Goal: Transaction & Acquisition: Purchase product/service

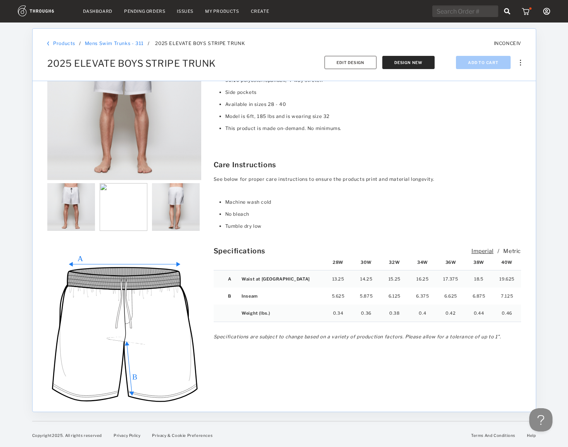
scroll to position [681, 0]
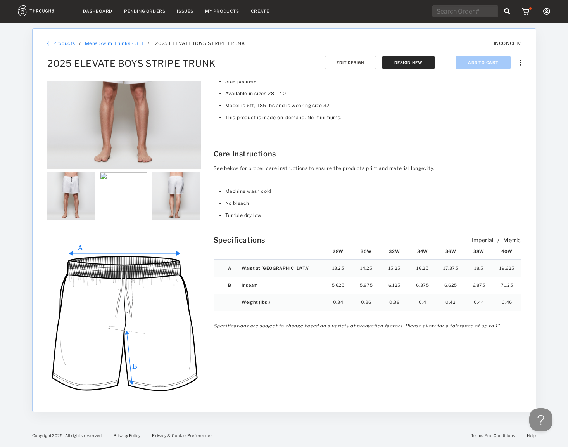
click at [507, 241] on div "Metric" at bounding box center [513, 240] width 18 height 7
click at [487, 241] on div "Imperial" at bounding box center [482, 240] width 22 height 7
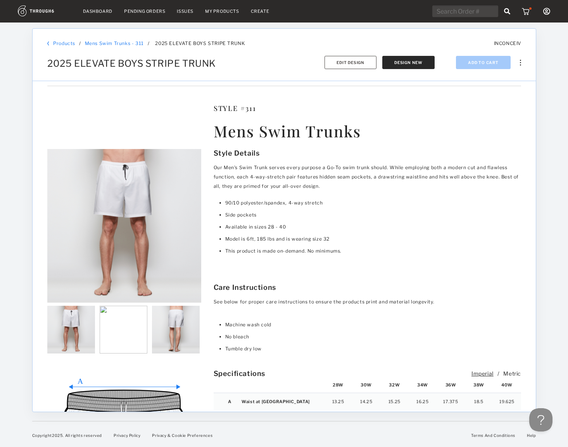
scroll to position [399, 0]
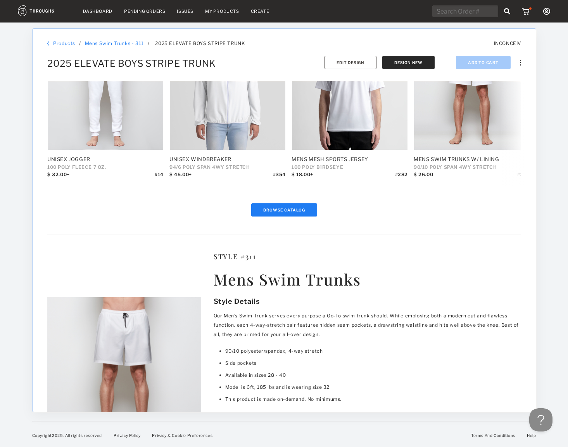
click at [542, 122] on div at bounding box center [553, 235] width 32 height 424
click at [544, 35] on div at bounding box center [553, 235] width 32 height 424
click at [11, 73] on div at bounding box center [16, 235] width 32 height 424
click at [544, 40] on div at bounding box center [553, 235] width 32 height 424
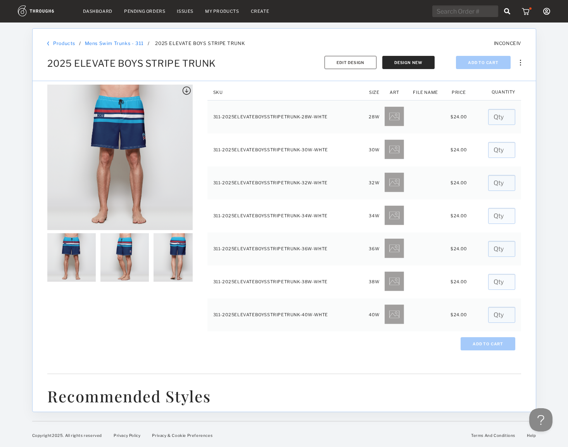
scroll to position [0, 0]
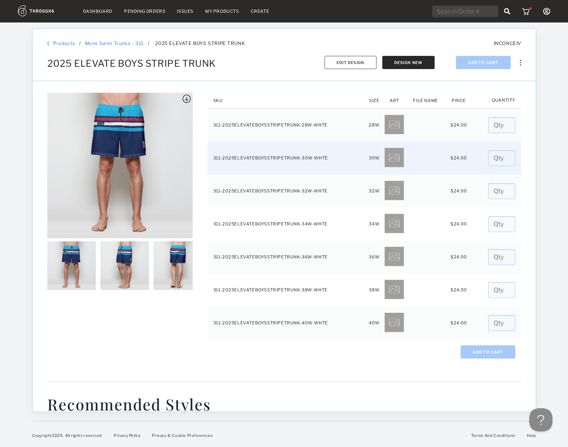
click at [495, 157] on input "number" at bounding box center [501, 158] width 27 height 16
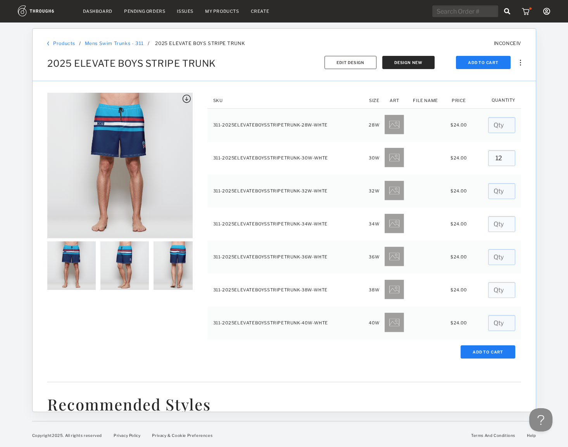
click at [523, 186] on div "SKU Size Art File Name Price Quantity 311-2025ELEVATEBOYSSTRIPETRUNK-28W-WHTE 2…" at bounding box center [285, 246] width 504 height 331
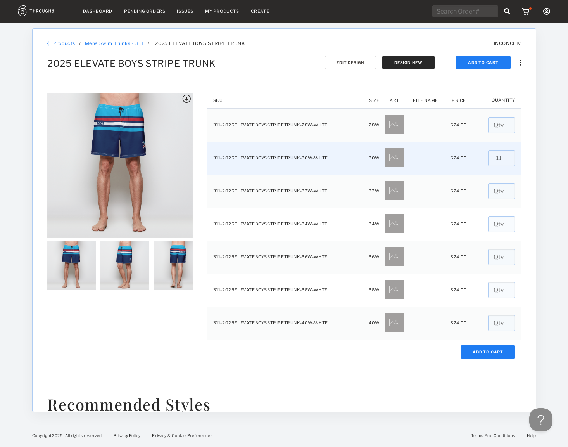
click at [502, 158] on input "11" at bounding box center [501, 158] width 27 height 16
click at [503, 156] on input "12" at bounding box center [501, 158] width 27 height 16
type input "13"
click at [503, 156] on input "13" at bounding box center [501, 158] width 27 height 16
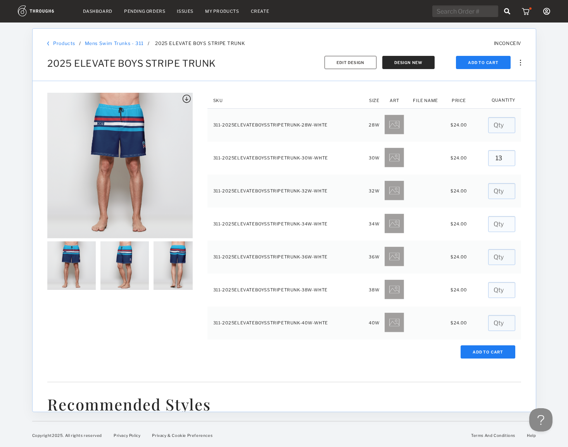
click at [521, 175] on div "SKU Size Art File Name Price Quantity 311-2025ELEVATEBOYSSTRIPETRUNK-28W-WHTE 2…" at bounding box center [285, 246] width 504 height 331
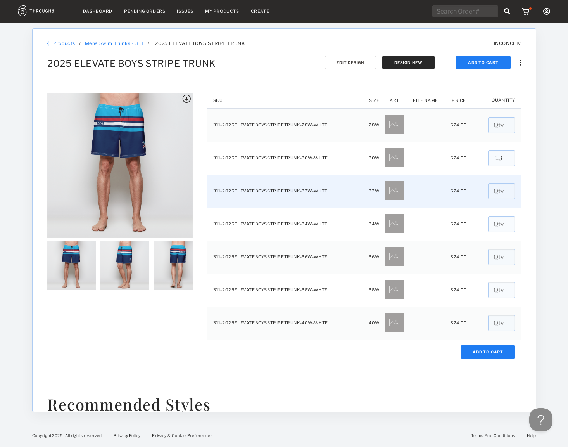
click at [495, 191] on input "number" at bounding box center [501, 191] width 27 height 16
click at [504, 190] on input "1" at bounding box center [501, 191] width 27 height 16
click at [504, 190] on input "2" at bounding box center [501, 191] width 27 height 16
click at [504, 190] on input "3" at bounding box center [501, 191] width 27 height 16
click at [504, 190] on input "4" at bounding box center [501, 191] width 27 height 16
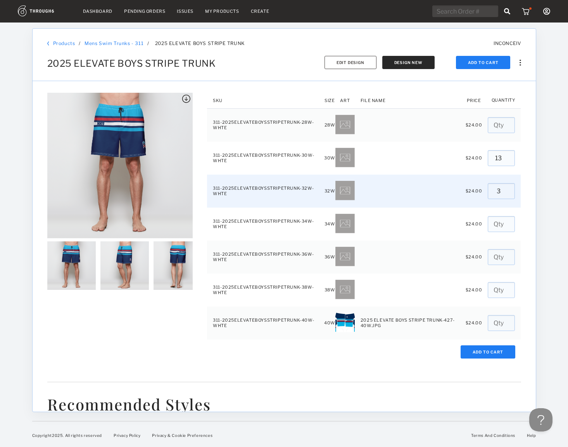
click at [504, 190] on input "3" at bounding box center [501, 191] width 27 height 16
click at [504, 193] on input "2" at bounding box center [501, 191] width 27 height 16
type input "1"
click at [504, 193] on input "1" at bounding box center [501, 191] width 27 height 16
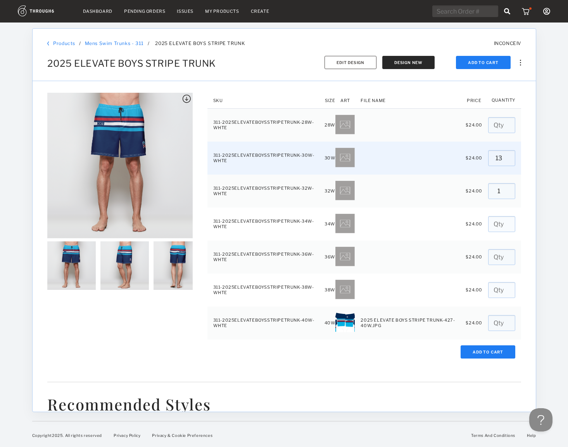
click at [496, 160] on input "13" at bounding box center [501, 158] width 27 height 16
click at [504, 159] on input "12" at bounding box center [501, 158] width 27 height 16
click at [504, 159] on input "11" at bounding box center [501, 158] width 27 height 16
click at [504, 159] on input "10" at bounding box center [501, 158] width 27 height 16
click at [504, 159] on input "9" at bounding box center [501, 158] width 27 height 16
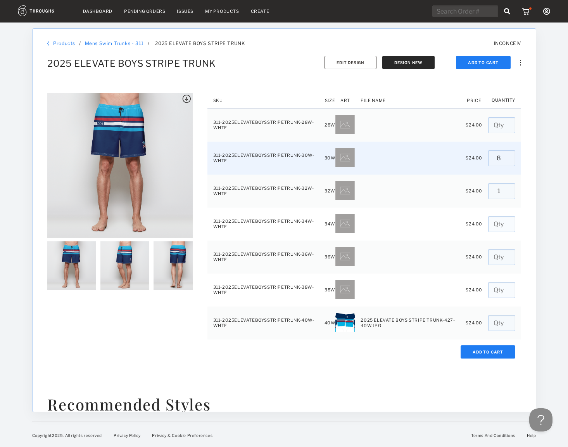
click at [504, 159] on input "8" at bounding box center [501, 158] width 27 height 16
click at [504, 159] on input "7" at bounding box center [501, 158] width 27 height 16
click at [504, 159] on input "6" at bounding box center [501, 158] width 27 height 16
click at [504, 159] on input "5" at bounding box center [501, 158] width 27 height 16
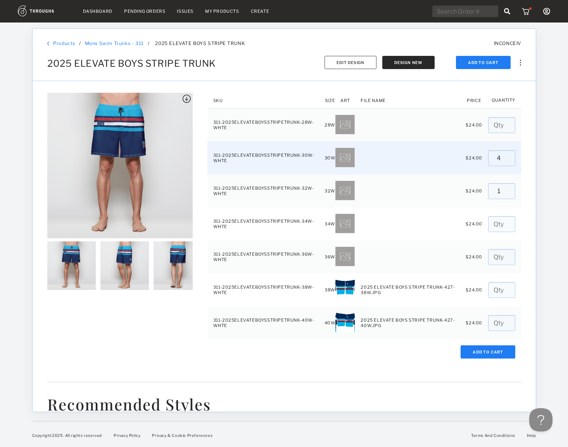
click at [504, 159] on input "4" at bounding box center [501, 158] width 27 height 16
click at [504, 159] on input "3" at bounding box center [501, 158] width 27 height 16
click at [504, 159] on input "2" at bounding box center [501, 158] width 27 height 16
type input "1"
click at [504, 159] on input "1" at bounding box center [501, 158] width 27 height 16
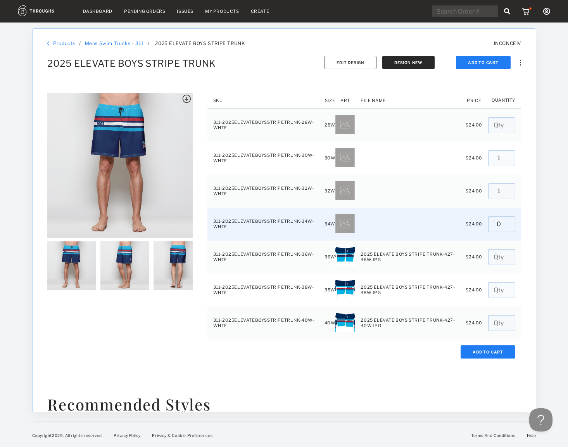
click at [504, 225] on input "0" at bounding box center [501, 224] width 27 height 16
click at [504, 218] on input "0" at bounding box center [501, 224] width 27 height 16
type input "1"
click at [504, 222] on input "1" at bounding box center [501, 224] width 27 height 16
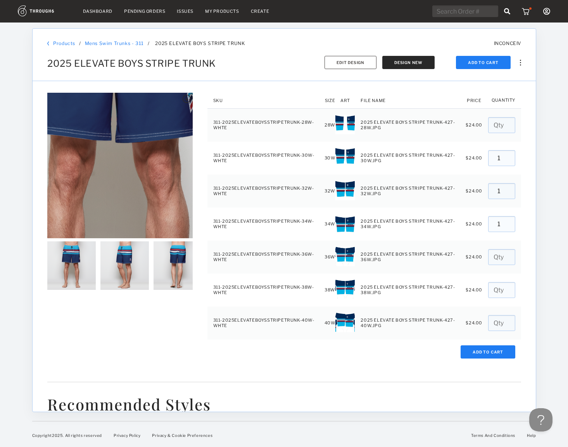
click at [122, 165] on div at bounding box center [119, 165] width 145 height 145
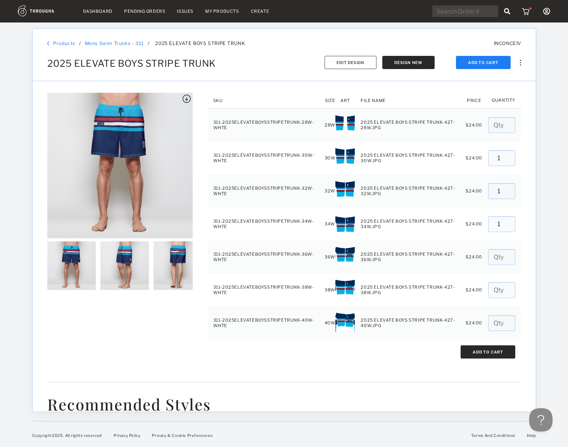
click at [474, 349] on button "Add To Cart" at bounding box center [488, 351] width 55 height 13
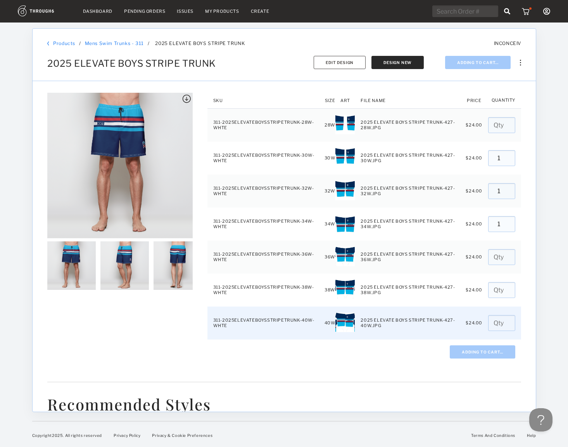
type input "0"
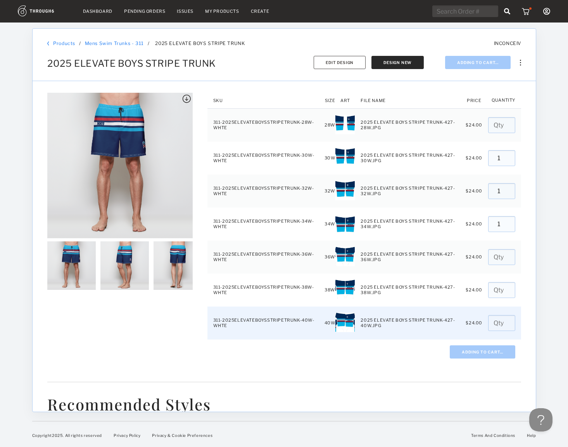
type input "0"
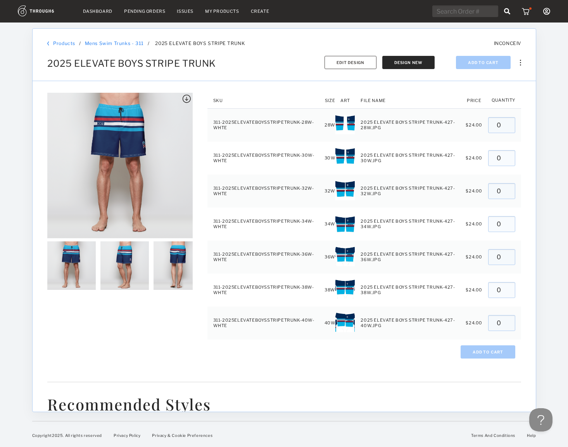
click at [94, 7] on nav "Dashboard Pending Orders Issues My Products Create My Account Brands Create New…" at bounding box center [284, 11] width 533 height 12
click at [94, 9] on link "Dashboard" at bounding box center [97, 11] width 29 height 5
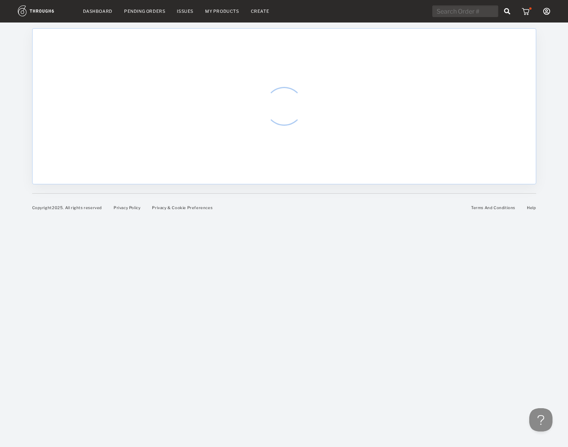
select select "8"
select select "2025"
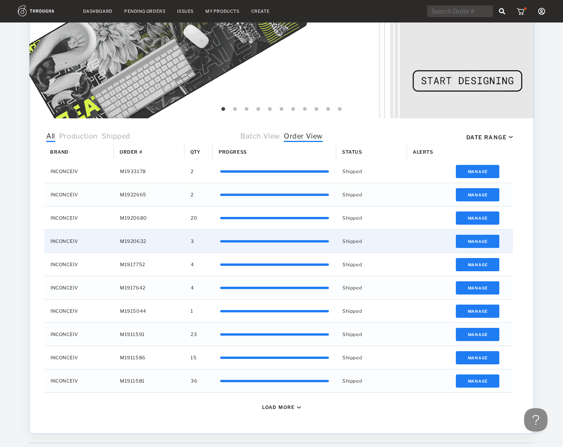
scroll to position [162, 0]
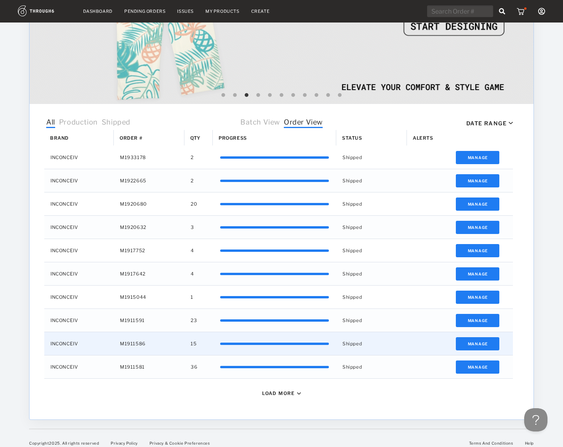
click at [195, 343] on span "15" at bounding box center [193, 344] width 6 height 10
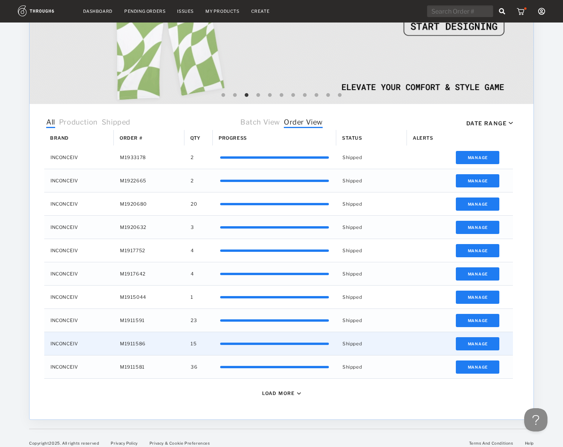
click at [195, 343] on span "15" at bounding box center [193, 344] width 6 height 10
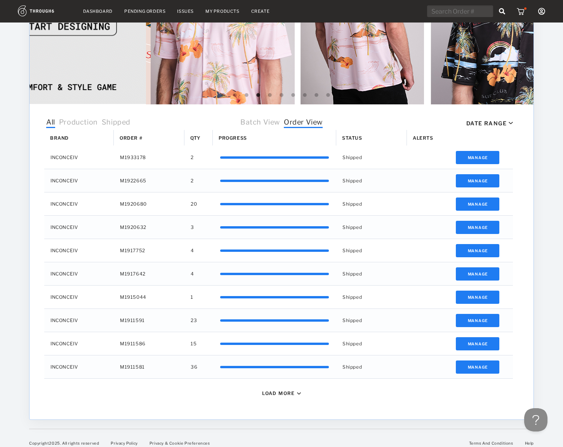
click at [267, 393] on div "Load More" at bounding box center [278, 393] width 33 height 6
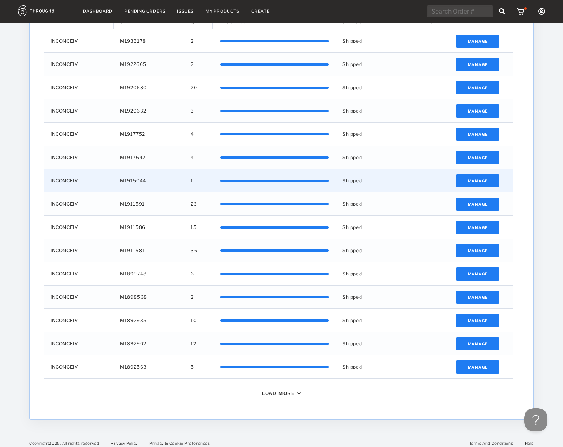
scroll to position [279, 0]
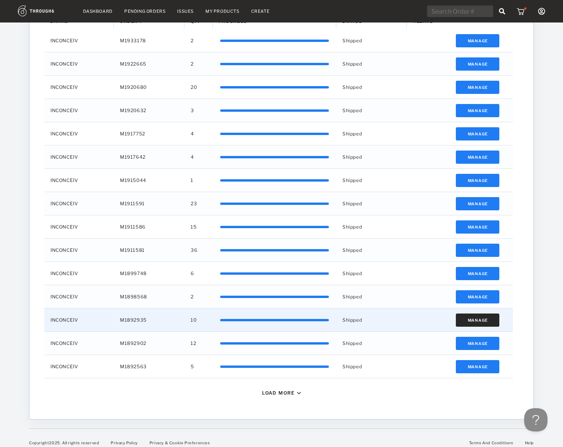
click at [469, 317] on button "Manage" at bounding box center [477, 319] width 44 height 13
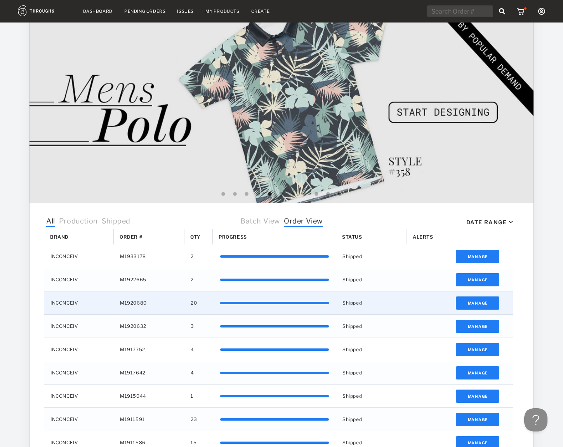
scroll to position [8, 0]
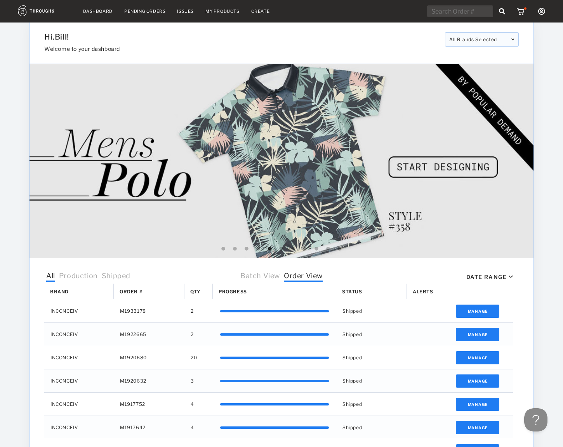
click at [523, 11] on img at bounding box center [521, 11] width 10 height 8
click at [541, 63] on img at bounding box center [539, 63] width 8 height 16
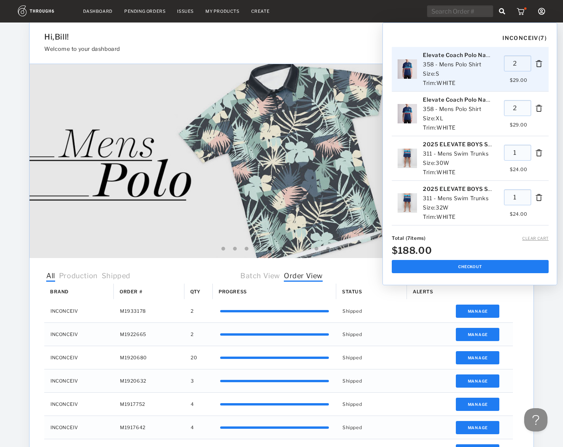
click at [540, 66] on img at bounding box center [539, 63] width 8 height 16
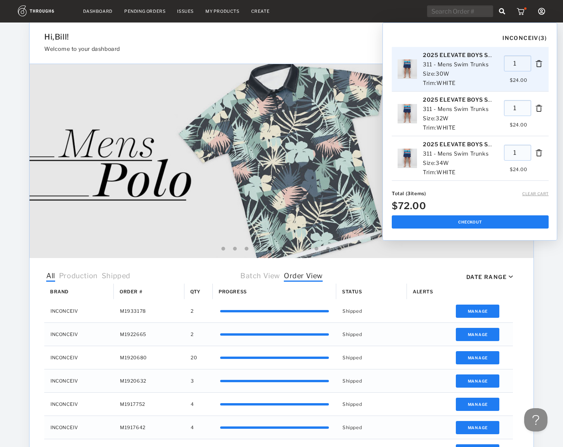
click at [514, 64] on input "1" at bounding box center [517, 63] width 27 height 16
type input "2"
click at [529, 62] on input "2" at bounding box center [517, 63] width 27 height 16
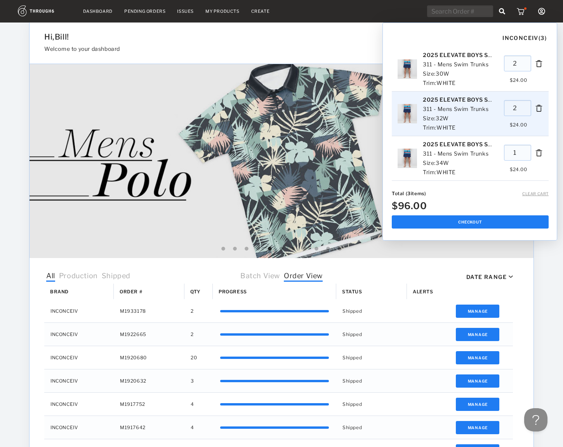
click at [531, 106] on input "2" at bounding box center [517, 108] width 27 height 16
click at [531, 106] on input "3" at bounding box center [517, 108] width 27 height 16
click at [531, 106] on input "4" at bounding box center [517, 108] width 27 height 16
click at [531, 106] on input "5" at bounding box center [517, 108] width 27 height 16
click at [531, 106] on input "6" at bounding box center [517, 108] width 27 height 16
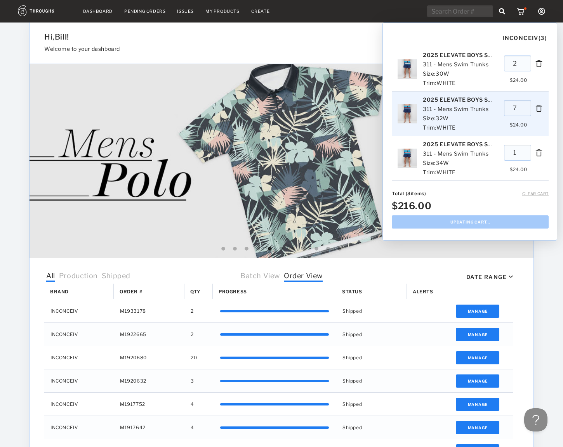
click at [531, 106] on input "7" at bounding box center [517, 108] width 27 height 16
click at [531, 106] on input "2" at bounding box center [517, 108] width 27 height 16
click at [531, 106] on input "3" at bounding box center [517, 108] width 27 height 16
click at [531, 106] on input "4" at bounding box center [517, 108] width 27 height 16
click at [531, 106] on input "5" at bounding box center [517, 108] width 27 height 16
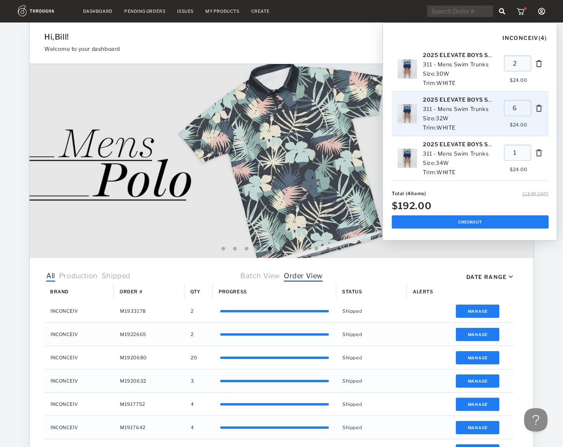
click at [531, 106] on input "6" at bounding box center [517, 108] width 27 height 16
click at [531, 106] on input "7" at bounding box center [517, 108] width 27 height 16
type input "8"
click at [530, 106] on input "8" at bounding box center [517, 108] width 27 height 16
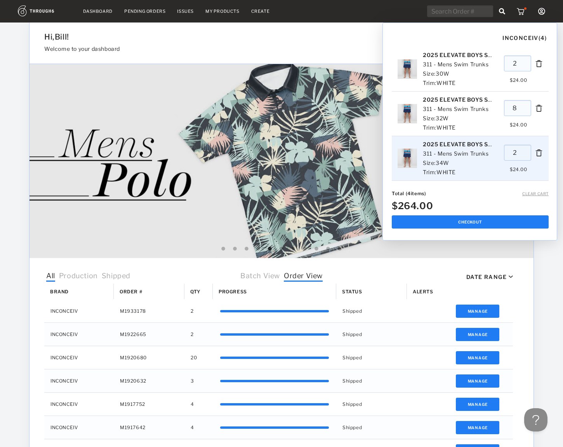
click at [530, 150] on input "2" at bounding box center [517, 153] width 27 height 16
click at [530, 150] on input "3" at bounding box center [517, 153] width 27 height 16
click at [530, 150] on input "4" at bounding box center [517, 153] width 27 height 16
click at [530, 150] on input "5" at bounding box center [517, 153] width 27 height 16
click at [531, 150] on input "2" at bounding box center [517, 153] width 27 height 16
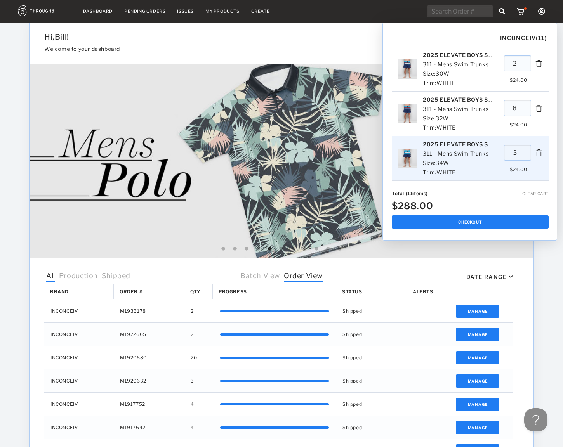
click at [531, 150] on input "3" at bounding box center [517, 153] width 27 height 16
click at [531, 150] on input "4" at bounding box center [517, 153] width 27 height 16
click at [531, 150] on input "5" at bounding box center [517, 153] width 27 height 16
click at [530, 154] on input "4" at bounding box center [517, 153] width 27 height 16
click at [530, 154] on input "3" at bounding box center [517, 153] width 27 height 16
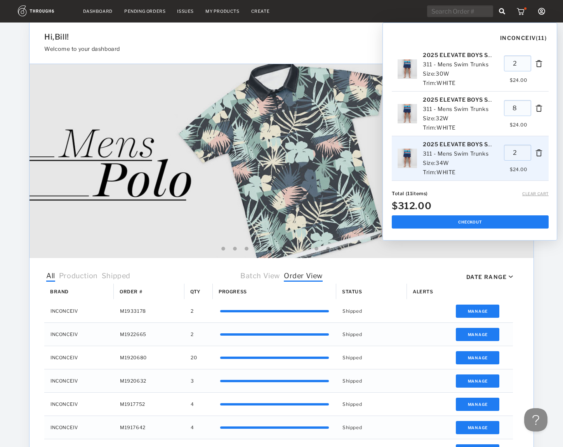
click at [530, 154] on input "2" at bounding box center [517, 153] width 27 height 16
type input "1"
click at [530, 154] on input "1" at bounding box center [517, 153] width 27 height 16
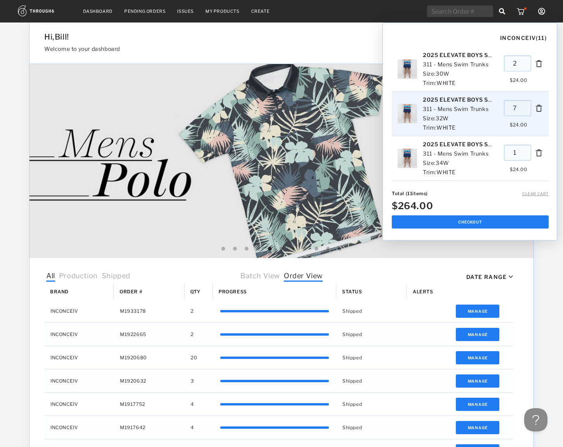
click at [530, 109] on input "7" at bounding box center [517, 108] width 27 height 16
click at [530, 109] on input "6" at bounding box center [517, 108] width 27 height 16
click at [530, 109] on input "5" at bounding box center [517, 108] width 27 height 16
click at [530, 109] on input "4" at bounding box center [517, 108] width 27 height 16
click at [530, 109] on input "3" at bounding box center [517, 108] width 27 height 16
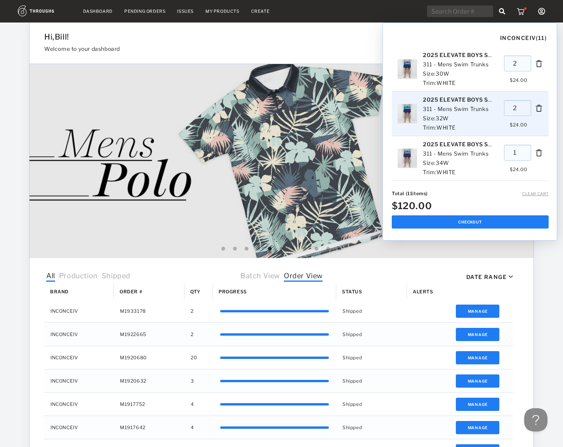
click at [530, 109] on input "2" at bounding box center [517, 108] width 27 height 16
type input "1"
click at [530, 109] on input "1" at bounding box center [517, 108] width 27 height 16
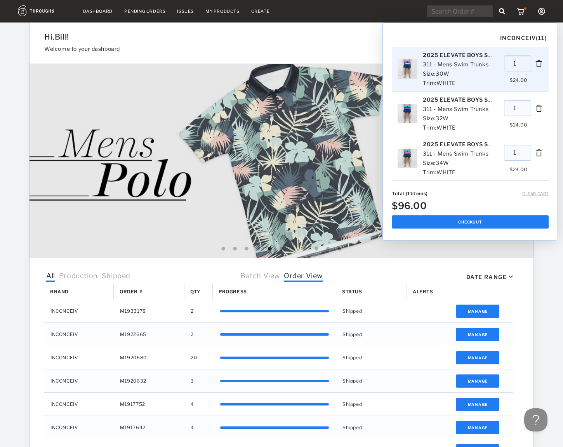
click at [530, 66] on input "1" at bounding box center [517, 63] width 27 height 16
click at [530, 66] on input "0" at bounding box center [517, 63] width 27 height 16
click at [530, 61] on input "1" at bounding box center [517, 63] width 27 height 16
type input "1"
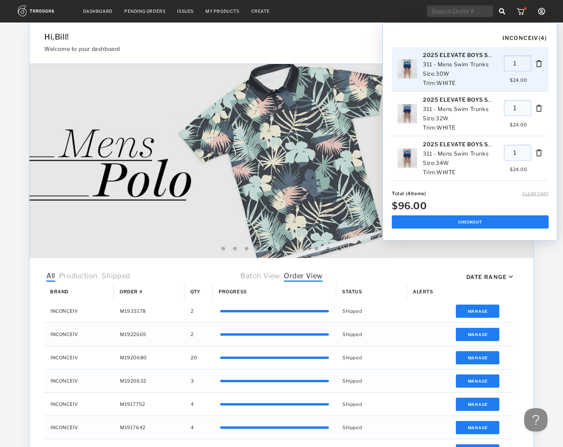
click at [530, 65] on input "1" at bounding box center [517, 63] width 27 height 16
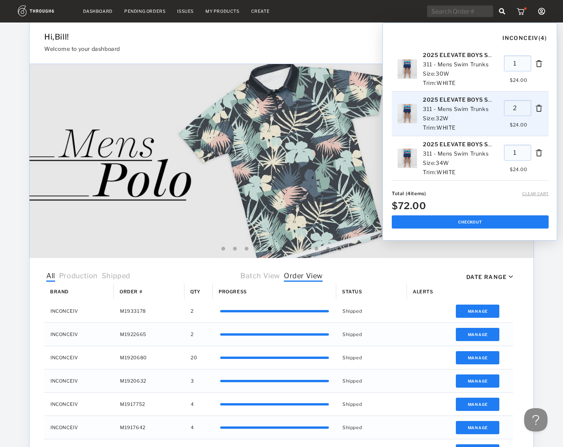
click at [531, 107] on input "2" at bounding box center [517, 108] width 27 height 16
type input "3"
click at [531, 107] on input "3" at bounding box center [517, 108] width 27 height 16
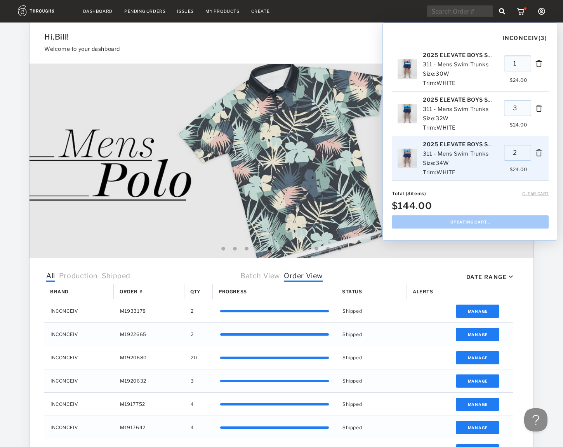
click at [530, 151] on input "2" at bounding box center [517, 153] width 27 height 16
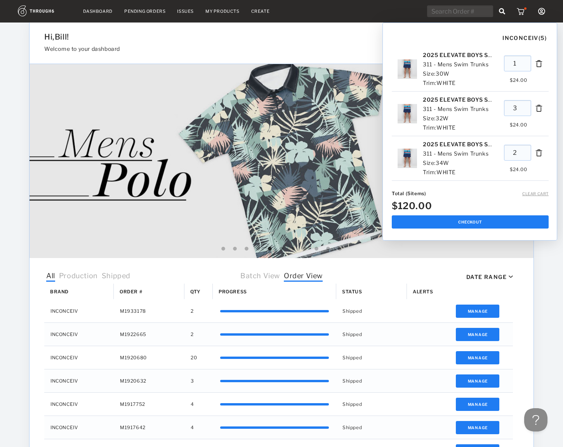
type input "1"
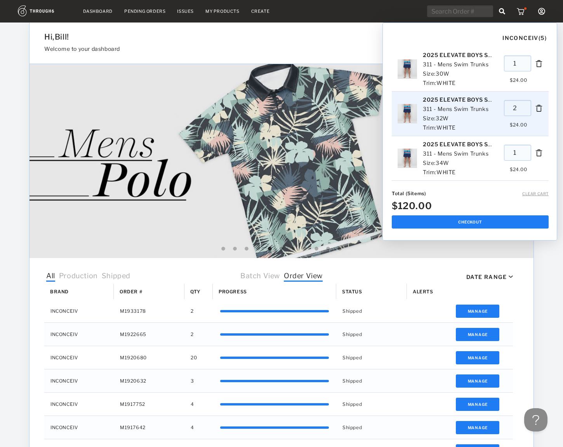
type input "2"
click at [530, 109] on input "2" at bounding box center [517, 108] width 27 height 16
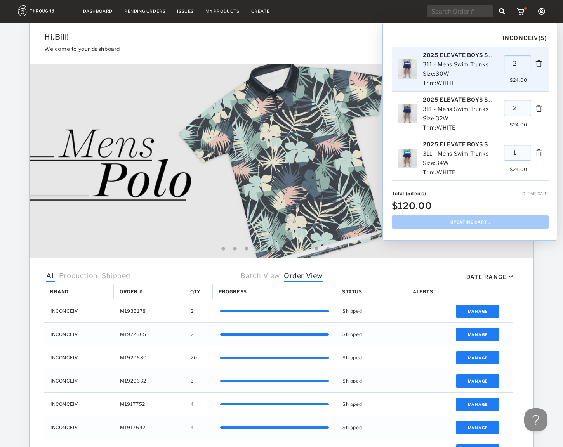
click at [530, 62] on input "2" at bounding box center [517, 63] width 27 height 16
type input "2"
click at [530, 62] on input "2" at bounding box center [517, 63] width 27 height 16
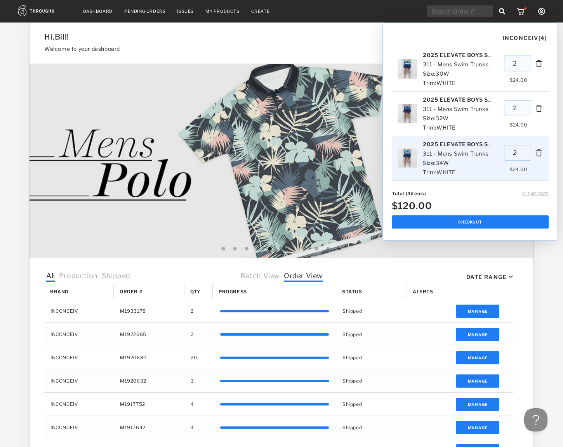
click at [530, 151] on input "2" at bounding box center [517, 153] width 27 height 16
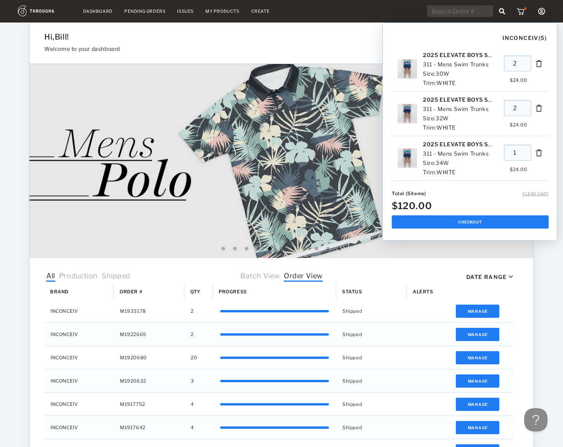
click at [478, 206] on div "$120.00" at bounding box center [469, 205] width 163 height 11
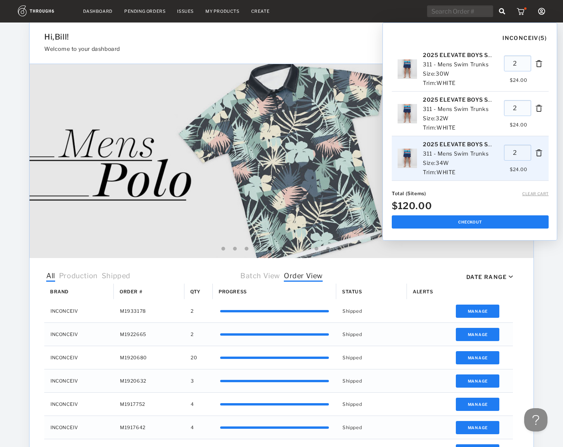
type input "2"
click at [530, 150] on input "2" at bounding box center [517, 153] width 27 height 16
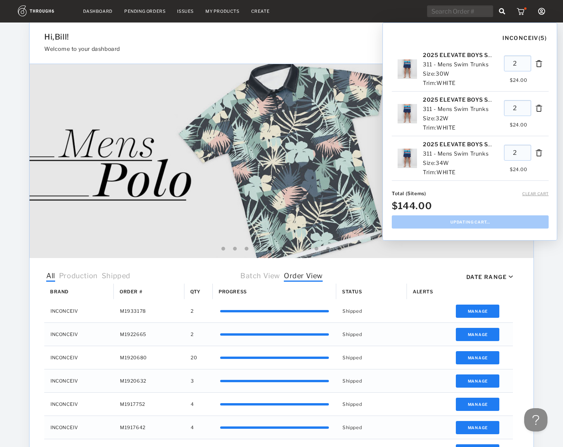
click at [478, 199] on div "$144.00" at bounding box center [469, 205] width 163 height 19
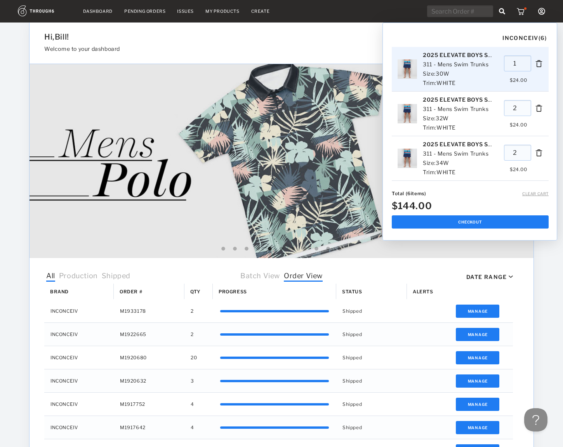
type input "1"
click at [529, 66] on input "1" at bounding box center [517, 63] width 27 height 16
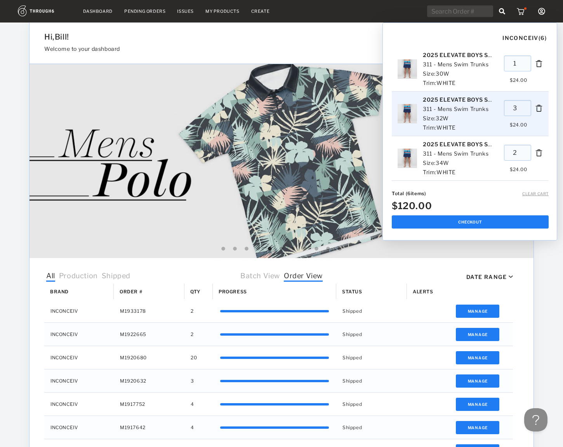
click at [531, 107] on input "3" at bounding box center [517, 108] width 27 height 16
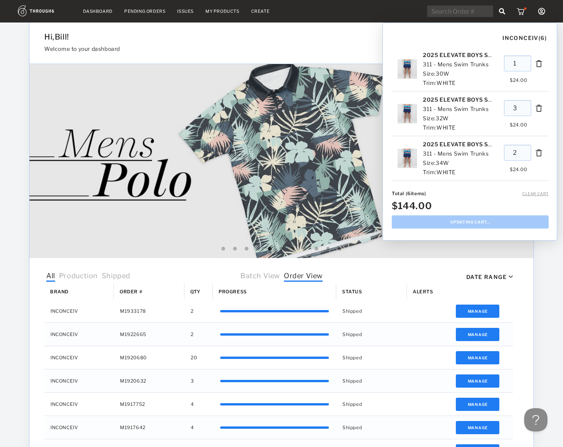
type input "2"
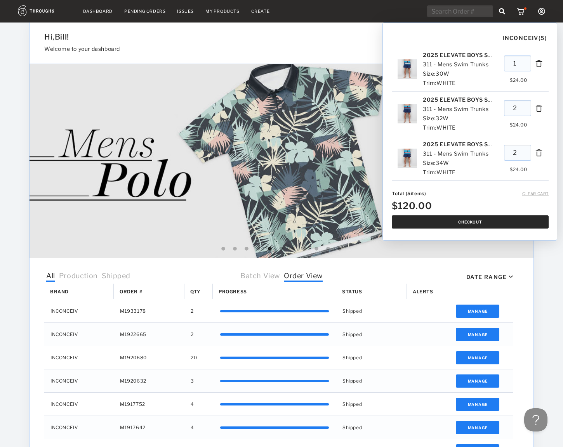
click at [478, 222] on button "Checkout" at bounding box center [469, 221] width 157 height 13
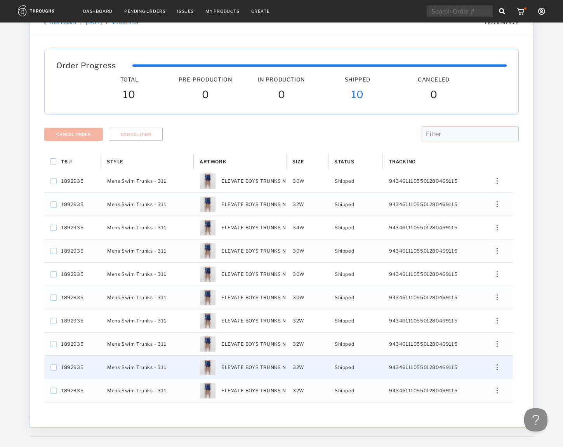
scroll to position [49, 0]
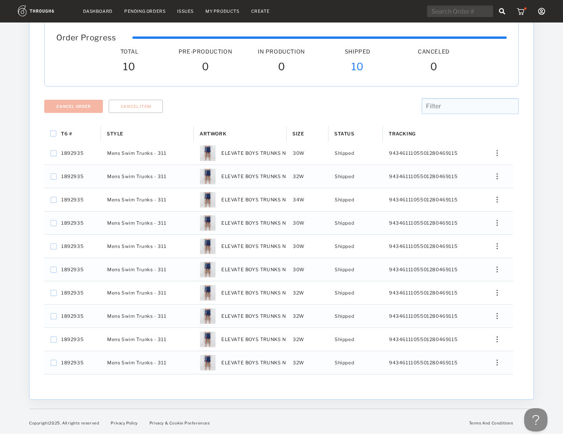
click at [17, 155] on div "Dashboard Pending Orders Issues My Products Create My Account Brands Create New…" at bounding box center [281, 192] width 563 height 483
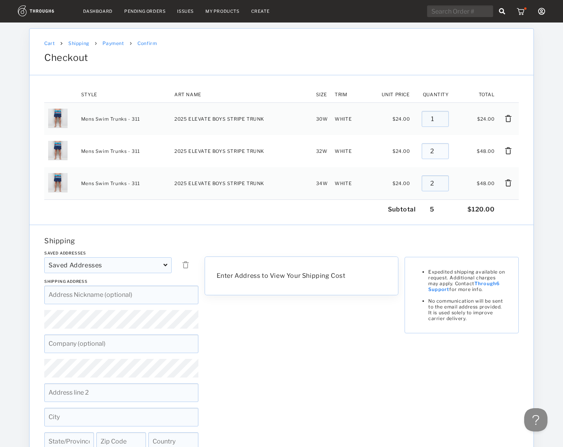
click at [166, 265] on icon at bounding box center [165, 265] width 4 height 6
type input "[STREET_ADDRESS]"
click at [151, 278] on div "Saved Addresses Saved Addresses [[STREET_ADDRESS]], [PERSON_NAME][GEOGRAPHIC_DA…" at bounding box center [121, 265] width 160 height 28
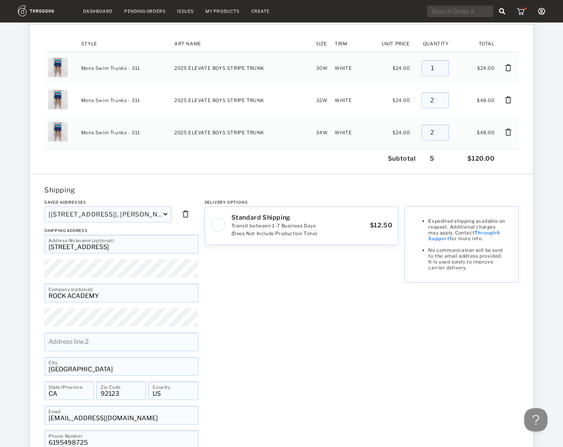
scroll to position [149, 0]
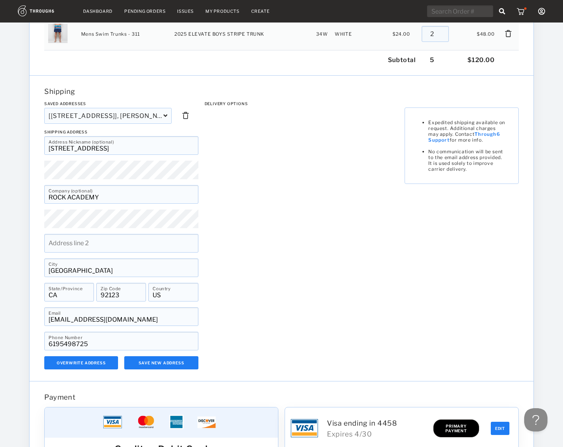
click at [55, 197] on input "ROCK ACADEMY" at bounding box center [121, 194] width 154 height 19
type input "PLAY AS ONE"
click at [289, 229] on div "Delivery Options Standard Shipping Transit between 1-7 Business Days (Does Not …" at bounding box center [301, 235] width 200 height 268
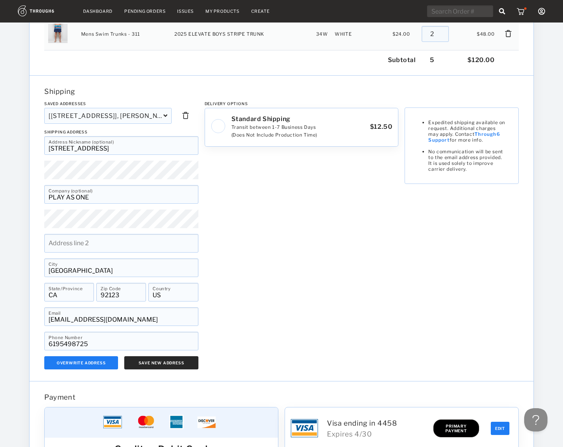
click at [171, 365] on button "Save New Address" at bounding box center [161, 362] width 74 height 13
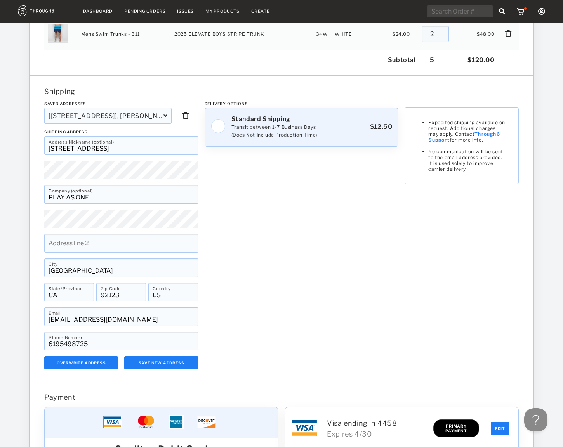
click at [218, 124] on img at bounding box center [218, 126] width 15 height 15
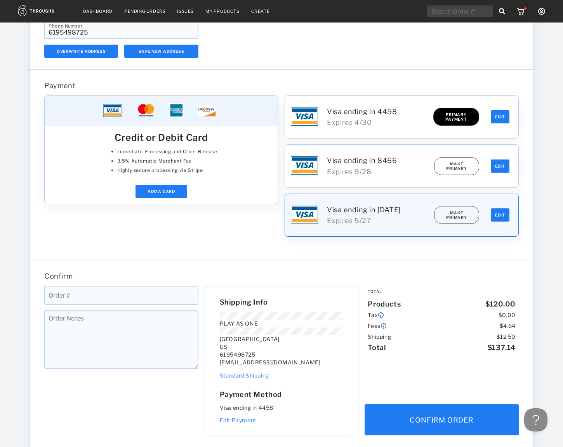
scroll to position [495, 0]
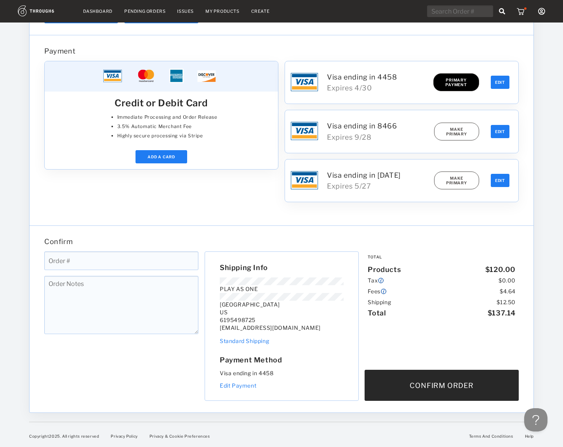
click at [435, 380] on button "Confirm Order" at bounding box center [441, 385] width 154 height 31
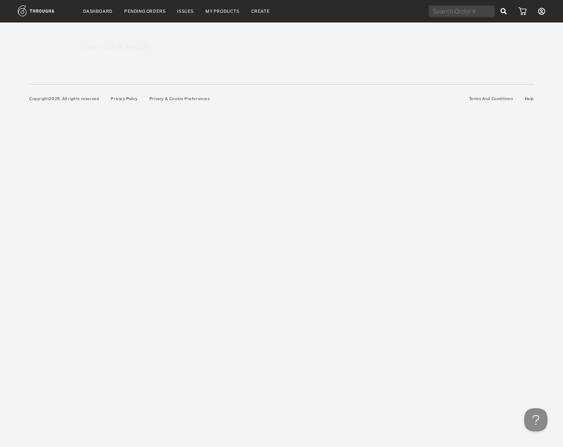
scroll to position [0, 0]
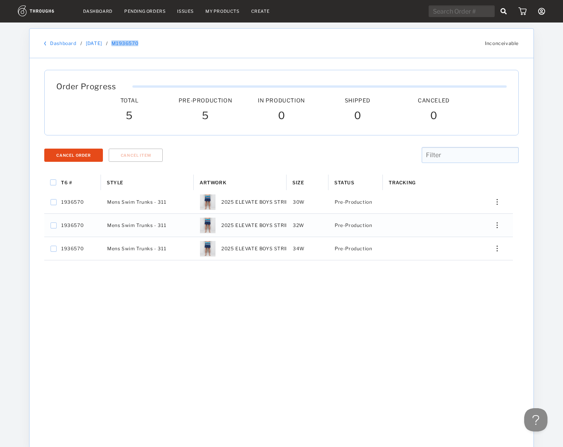
drag, startPoint x: 153, startPoint y: 41, endPoint x: 118, endPoint y: 43, distance: 34.6
click at [118, 43] on div "Dashboard / 09/24/25 / M1936570" at bounding box center [241, 43] width 394 height 6
copy link "M1936570"
